Goal: Entertainment & Leisure: Consume media (video, audio)

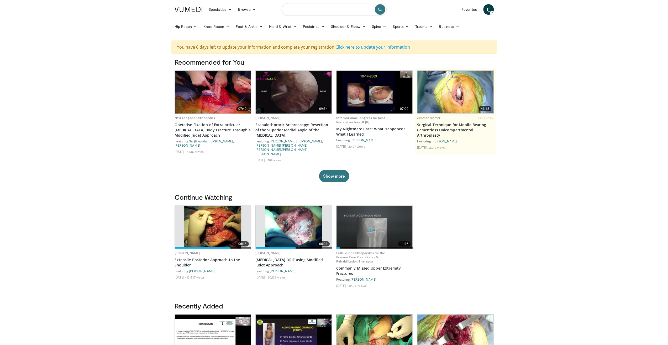
click at [298, 9] on input "Search topics, interventions" at bounding box center [334, 9] width 105 height 13
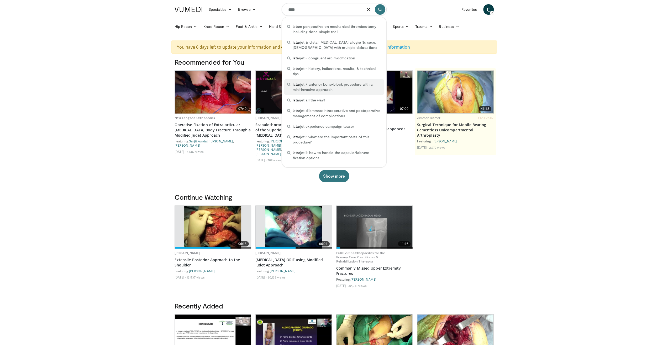
click at [300, 83] on span "lata rjet / anterior bone-block procedure with a mini-invasive approach" at bounding box center [337, 87] width 88 height 10
type input "**********"
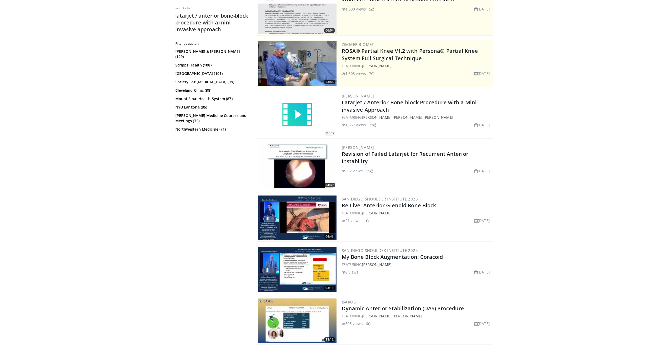
scroll to position [105, 0]
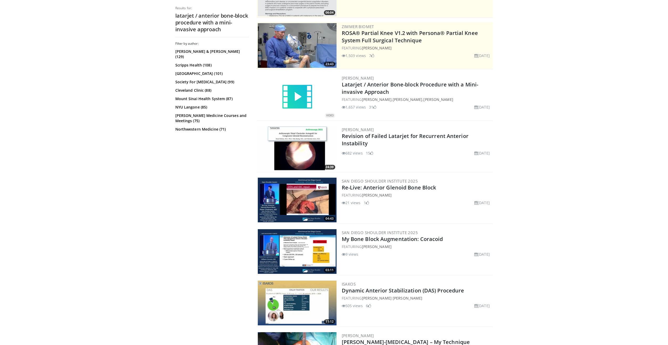
click at [305, 196] on img at bounding box center [297, 199] width 79 height 45
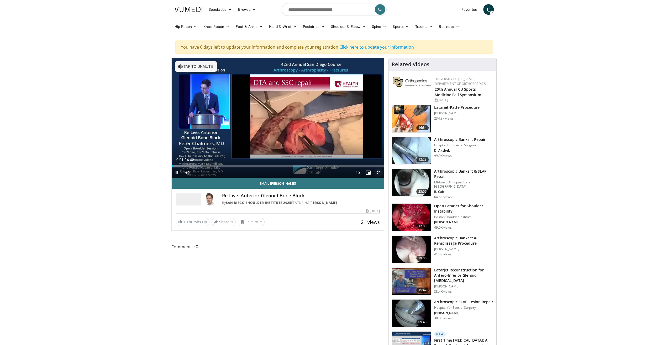
click at [379, 171] on span "Video Player" at bounding box center [379, 172] width 10 height 10
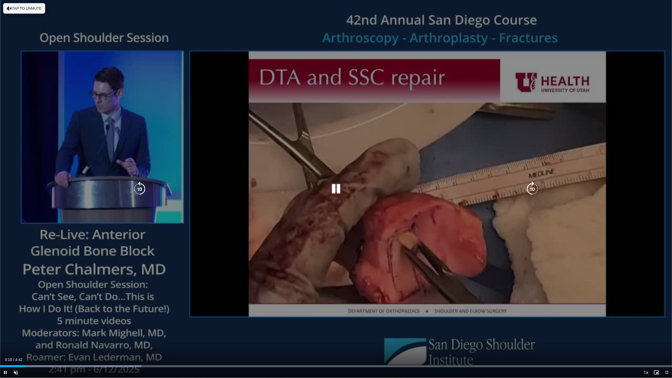
click at [533, 187] on icon "Video Player" at bounding box center [532, 189] width 15 height 15
click at [641, 159] on div "10 seconds Tap to unmute" at bounding box center [336, 189] width 672 height 378
click at [333, 187] on icon "Video Player" at bounding box center [336, 189] width 15 height 15
click at [337, 186] on icon "Video Player" at bounding box center [336, 189] width 15 height 15
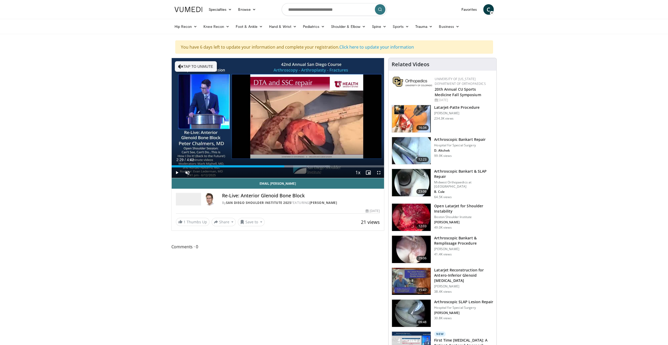
click at [412, 122] on img at bounding box center [411, 118] width 39 height 27
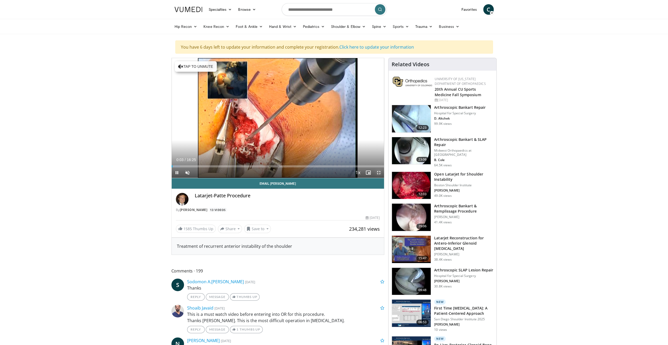
drag, startPoint x: 378, startPoint y: 171, endPoint x: 347, endPoint y: 304, distance: 137.3
click at [378, 171] on span "Video Player" at bounding box center [379, 172] width 10 height 10
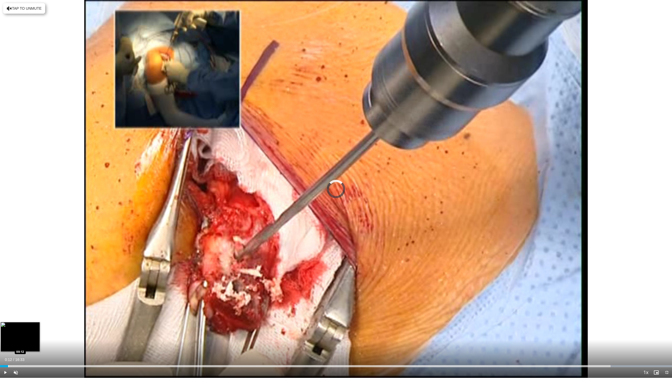
click at [8, 344] on div "Progress Bar" at bounding box center [8, 366] width 1 height 2
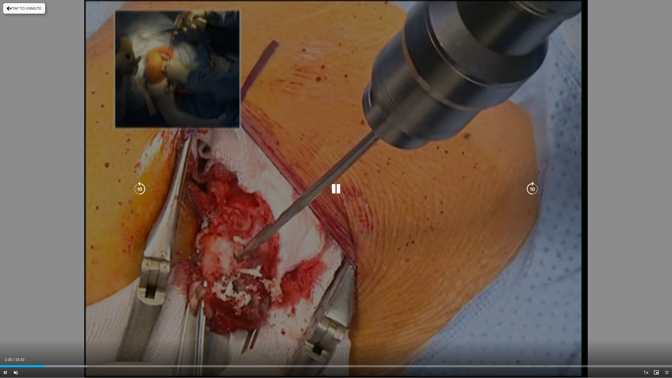
click at [143, 190] on icon "Video Player" at bounding box center [139, 189] width 15 height 15
click at [142, 189] on icon "Video Player" at bounding box center [139, 189] width 15 height 15
